Goal: Information Seeking & Learning: Learn about a topic

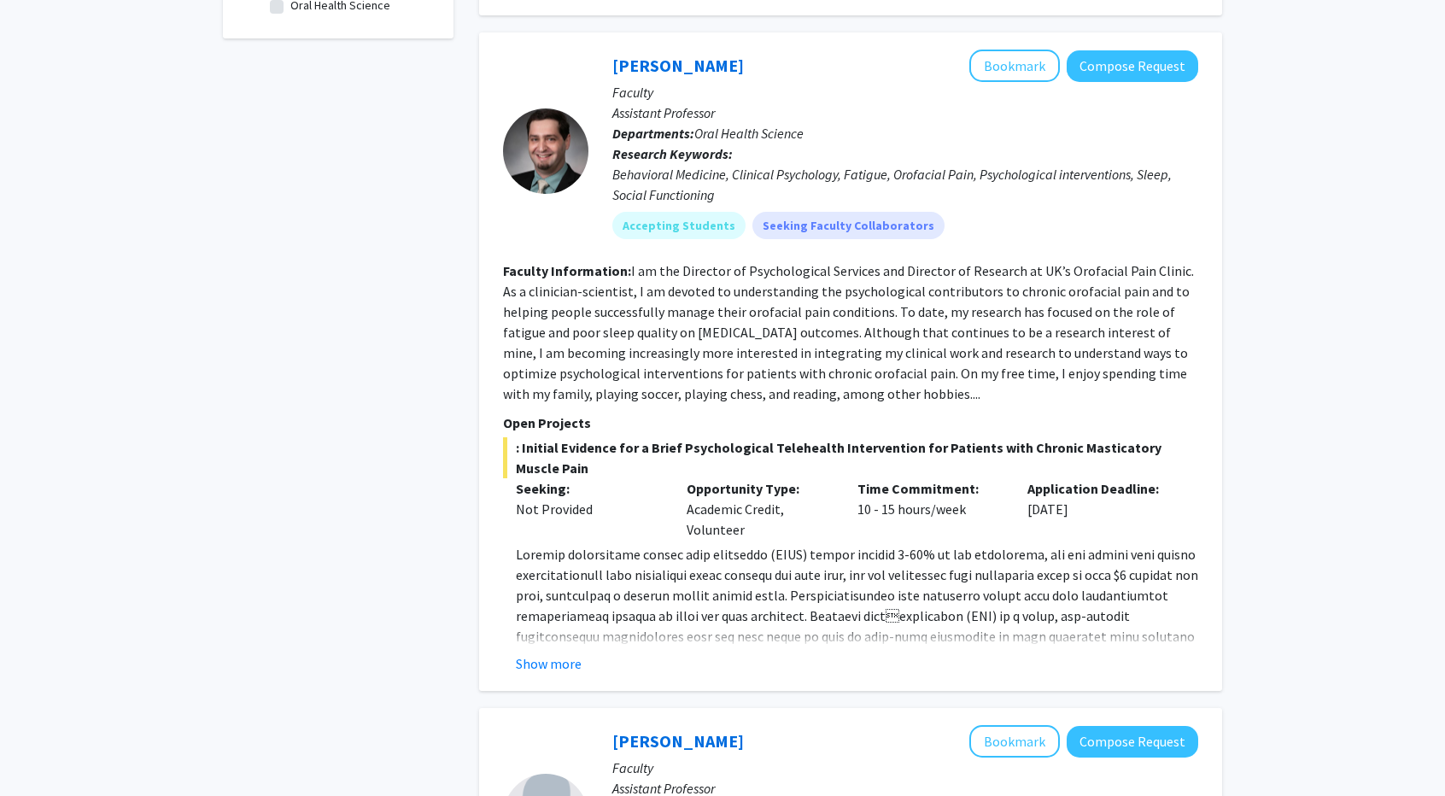
scroll to position [580, 0]
click at [553, 661] on button "Show more" at bounding box center [549, 662] width 66 height 20
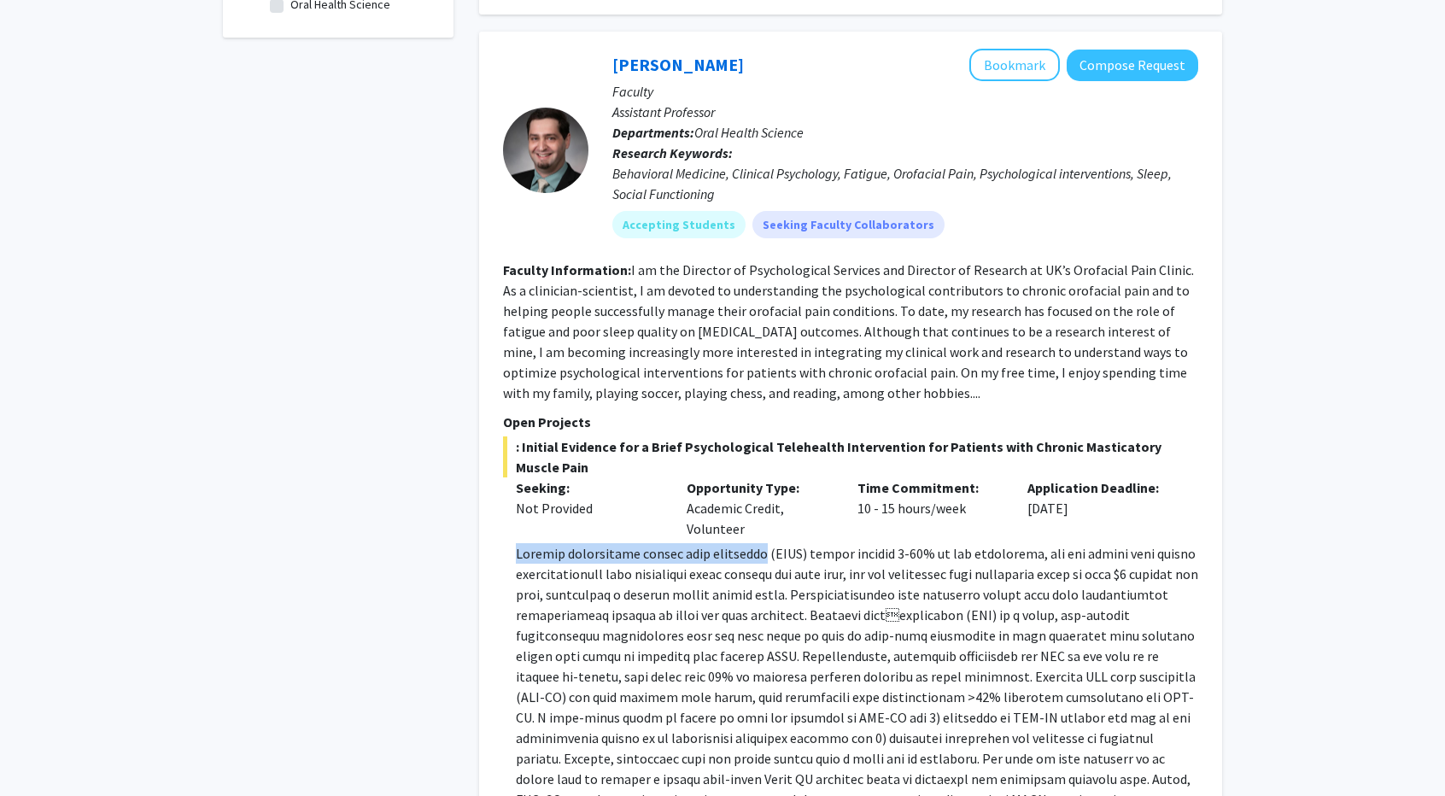
drag, startPoint x: 515, startPoint y: 551, endPoint x: 757, endPoint y: 550, distance: 241.7
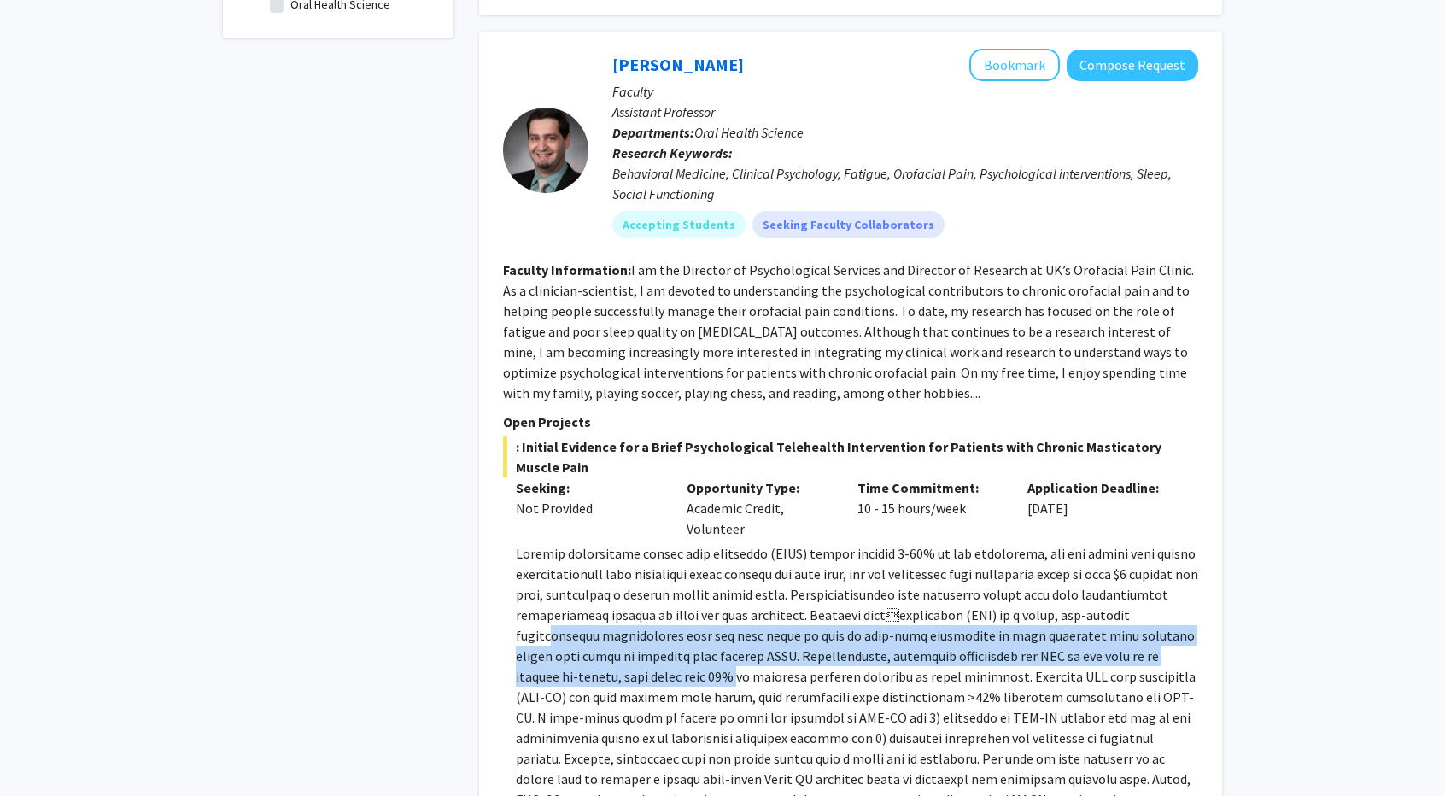
drag, startPoint x: 681, startPoint y: 679, endPoint x: 553, endPoint y: 634, distance: 135.0
click at [553, 634] on p at bounding box center [857, 799] width 682 height 512
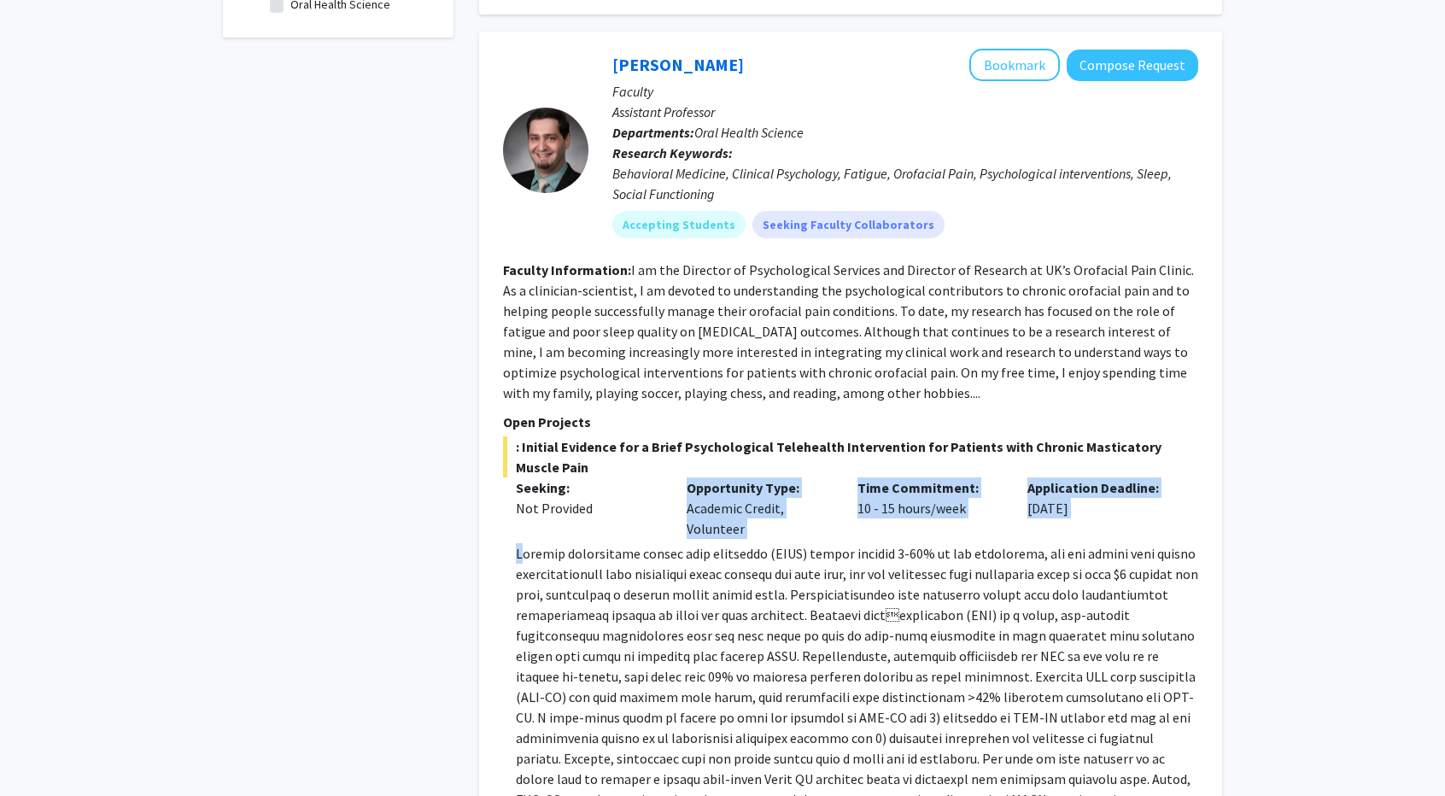
drag, startPoint x: 520, startPoint y: 551, endPoint x: 650, endPoint y: 538, distance: 130.4
click at [650, 538] on div ": Initial Evidence for a Brief Psychological Telehealth Intervention for Patien…" at bounding box center [850, 800] width 695 height 728
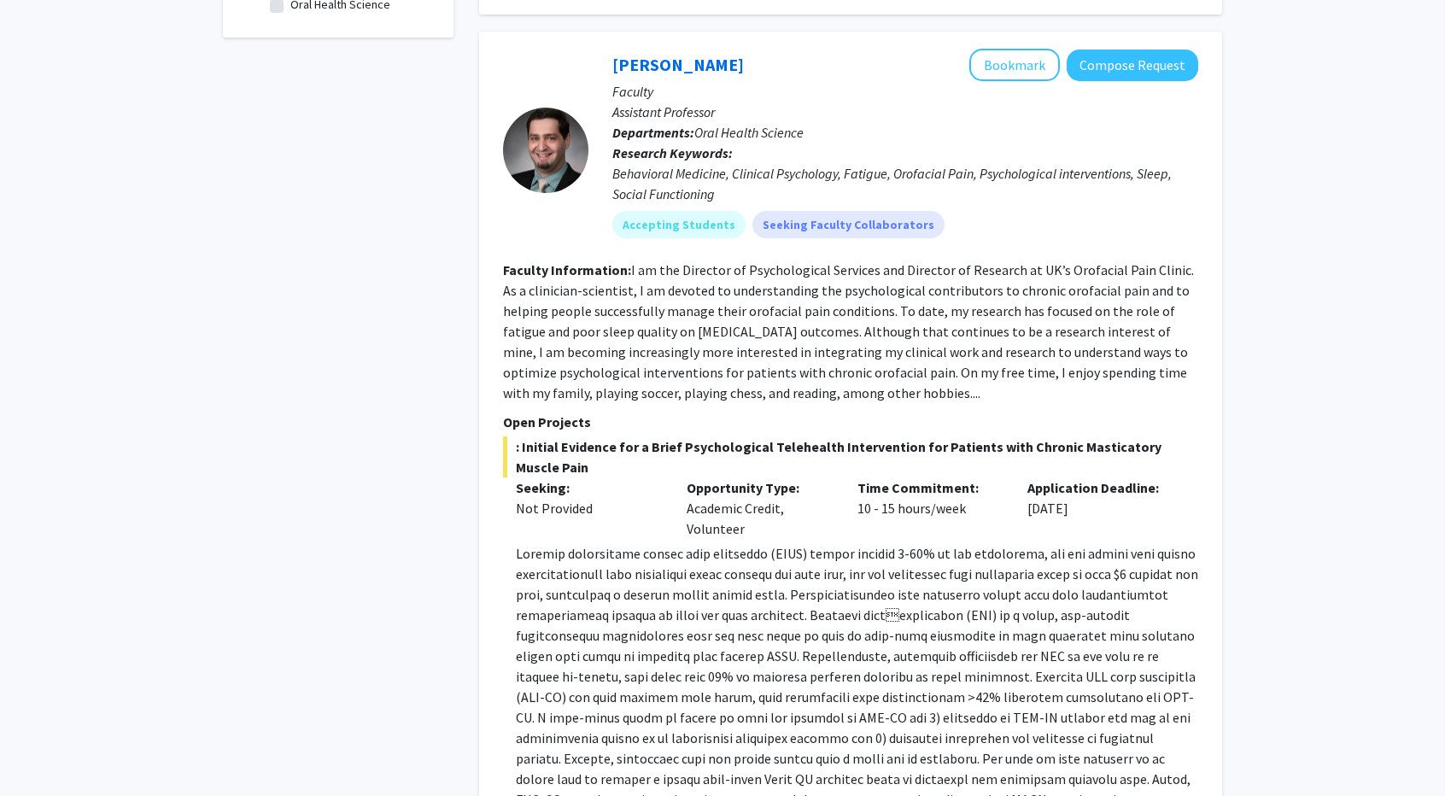
click at [532, 554] on p at bounding box center [857, 799] width 682 height 512
drag, startPoint x: 517, startPoint y: 553, endPoint x: 761, endPoint y: 546, distance: 244.3
click at [761, 546] on p at bounding box center [857, 799] width 682 height 512
copy p "Chronic masticatory muscle pain disorders"
click at [492, 593] on div "[PERSON_NAME] Bookmark Compose Request Faculty Assistant Professor Departments:…" at bounding box center [850, 607] width 743 height 1150
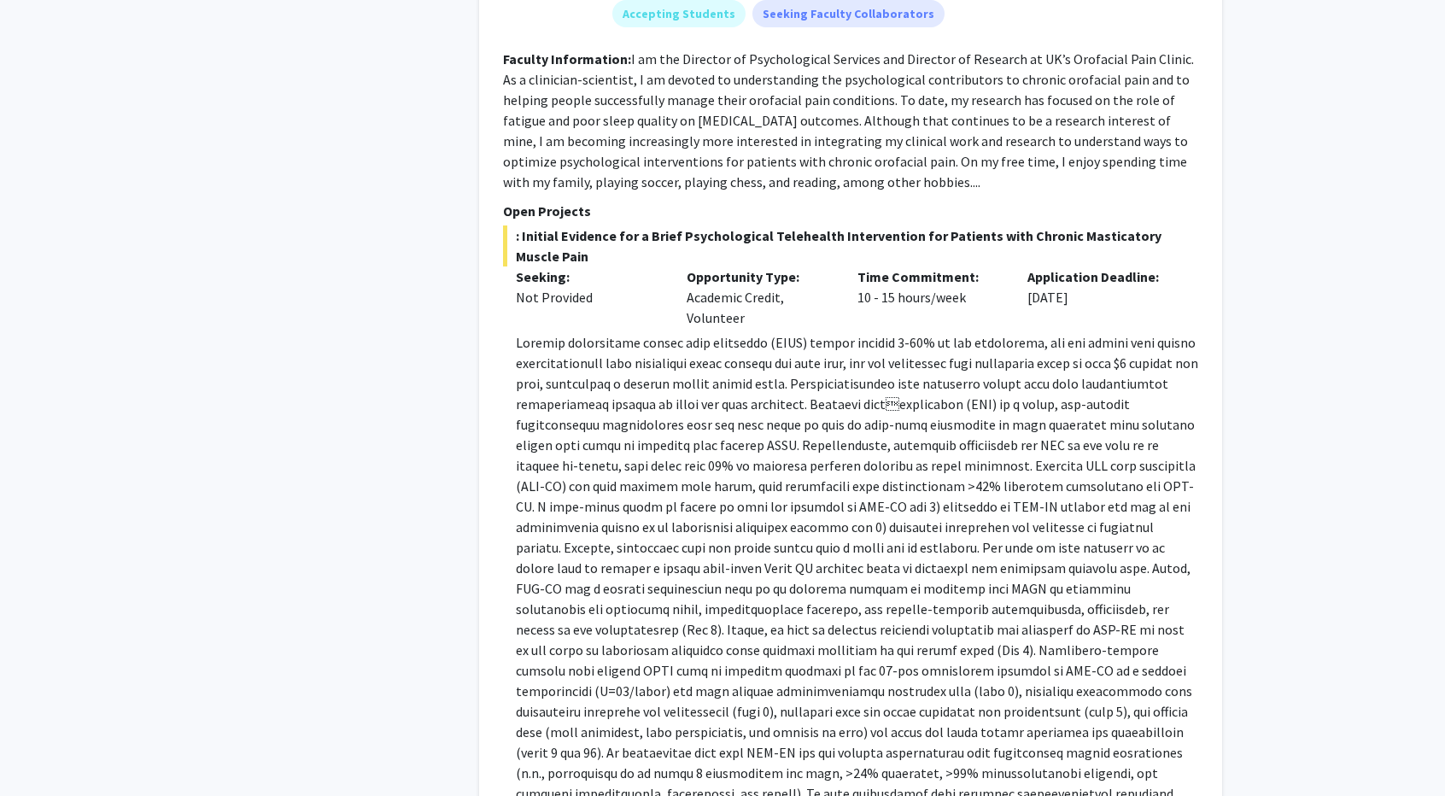
scroll to position [752, 0]
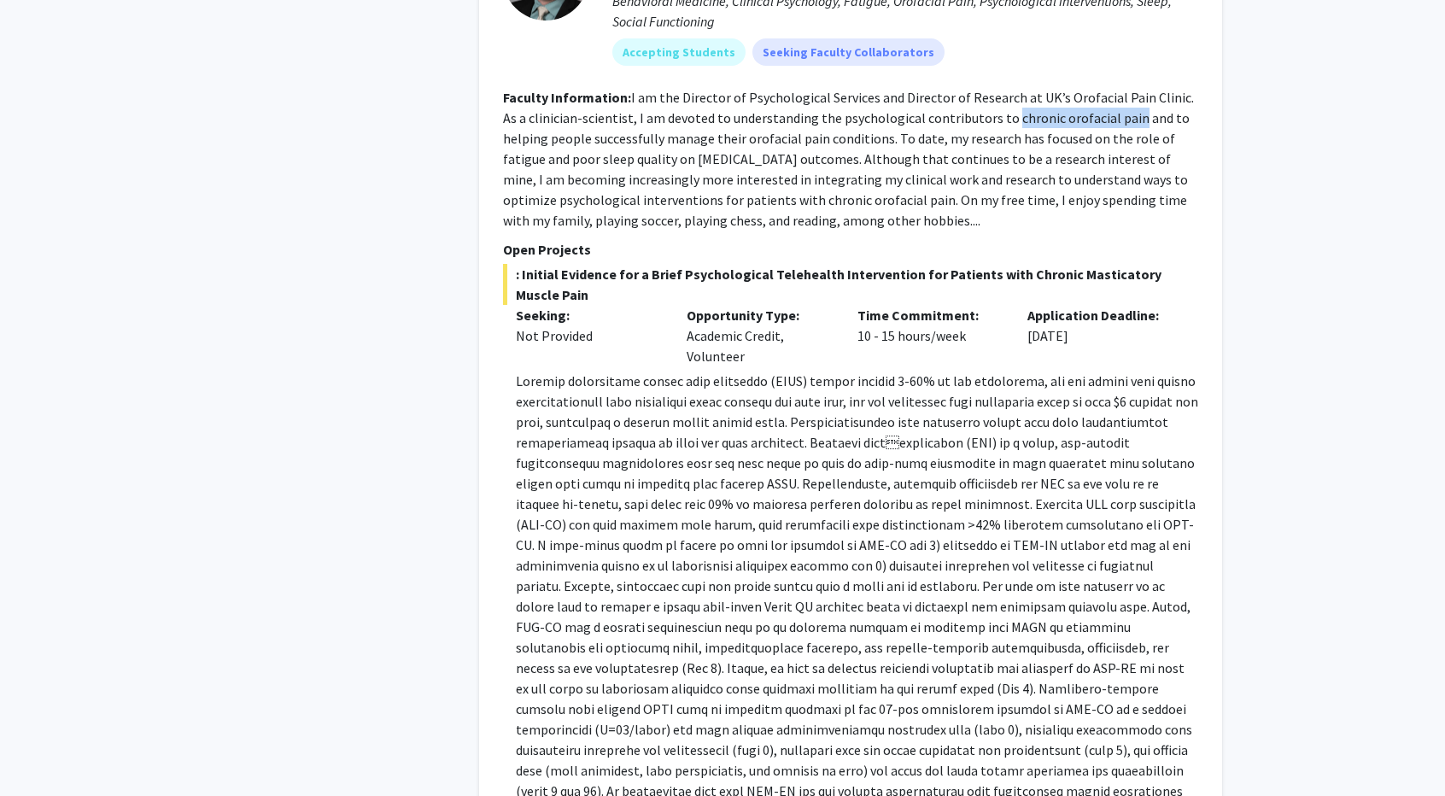
drag, startPoint x: 987, startPoint y: 115, endPoint x: 1107, endPoint y: 120, distance: 119.6
click at [1107, 120] on fg-read-more "I am the Director of Psychological Services and Director of Research at UK’s Or…" at bounding box center [848, 159] width 691 height 140
copy fg-read-more "chronic orofacial pain"
